Goal: Task Accomplishment & Management: Manage account settings

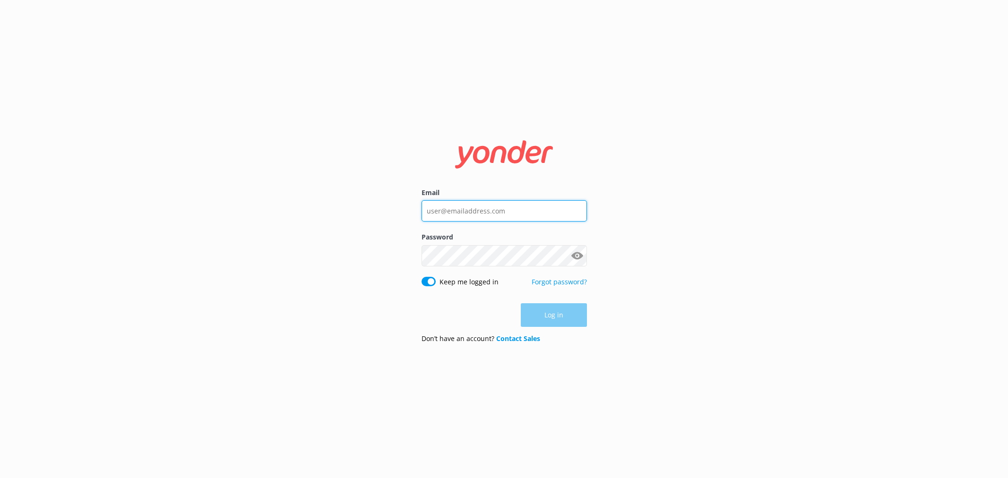
type input "[EMAIL_ADDRESS][DOMAIN_NAME]"
drag, startPoint x: 0, startPoint y: 0, endPoint x: 555, endPoint y: 323, distance: 642.1
click at [555, 323] on div "Log in" at bounding box center [504, 316] width 165 height 24
click at [555, 323] on button "Log in" at bounding box center [554, 316] width 66 height 24
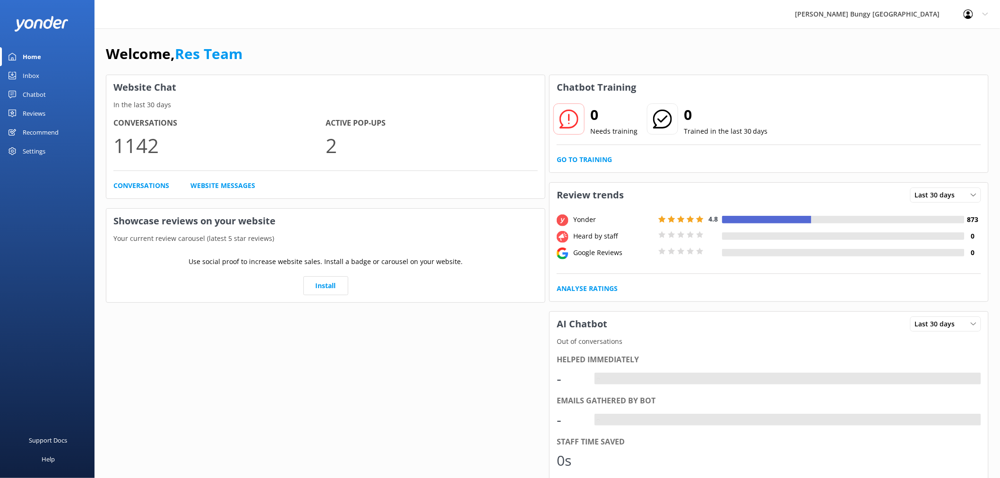
click at [36, 69] on div "Inbox" at bounding box center [31, 75] width 17 height 19
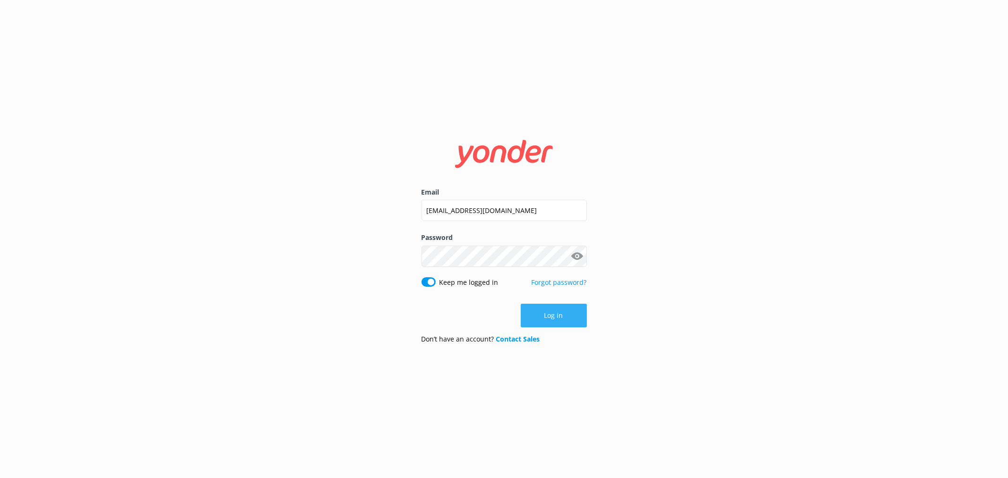
click at [556, 318] on button "Log in" at bounding box center [554, 316] width 66 height 24
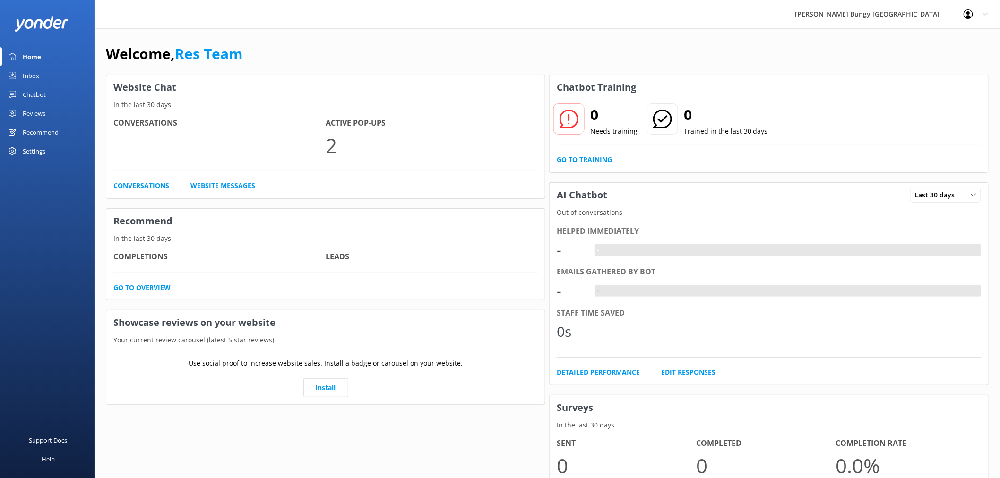
click at [31, 72] on div "Inbox" at bounding box center [31, 75] width 17 height 19
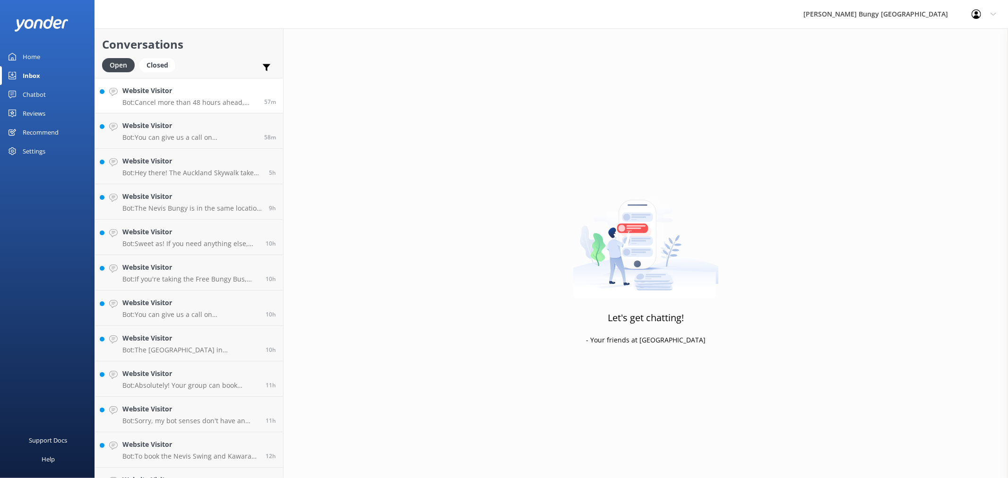
click at [218, 91] on h4 "Website Visitor" at bounding box center [189, 91] width 135 height 10
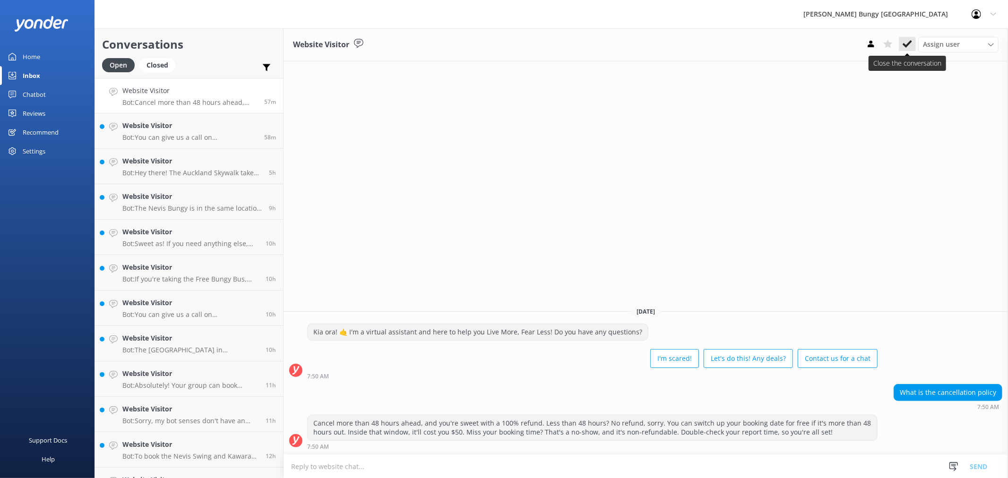
click at [910, 47] on icon at bounding box center [907, 43] width 9 height 9
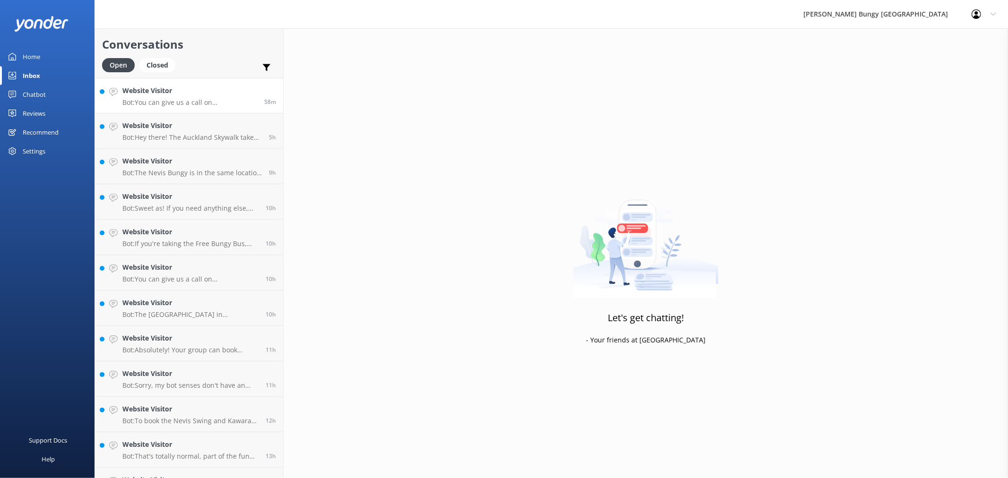
click at [200, 87] on h4 "Website Visitor" at bounding box center [189, 91] width 135 height 10
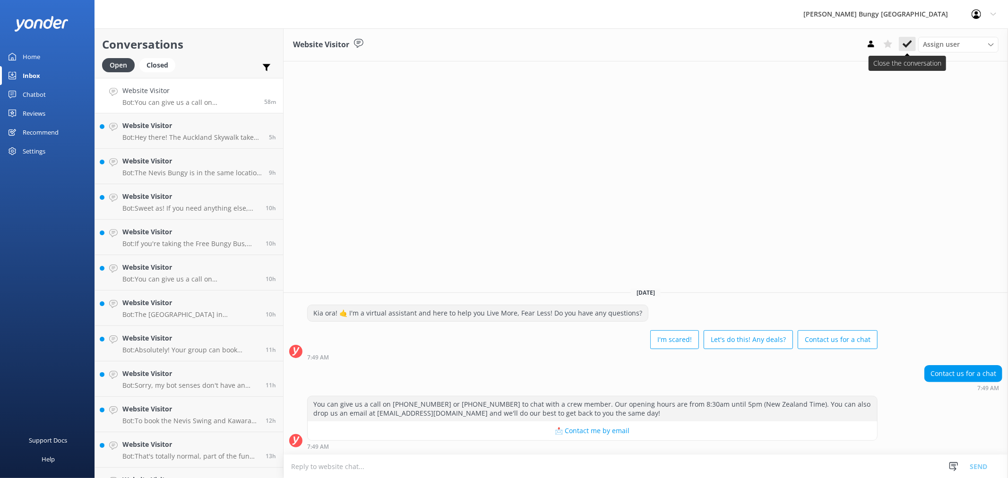
click at [902, 45] on button at bounding box center [907, 44] width 17 height 14
